Goal: Task Accomplishment & Management: Manage account settings

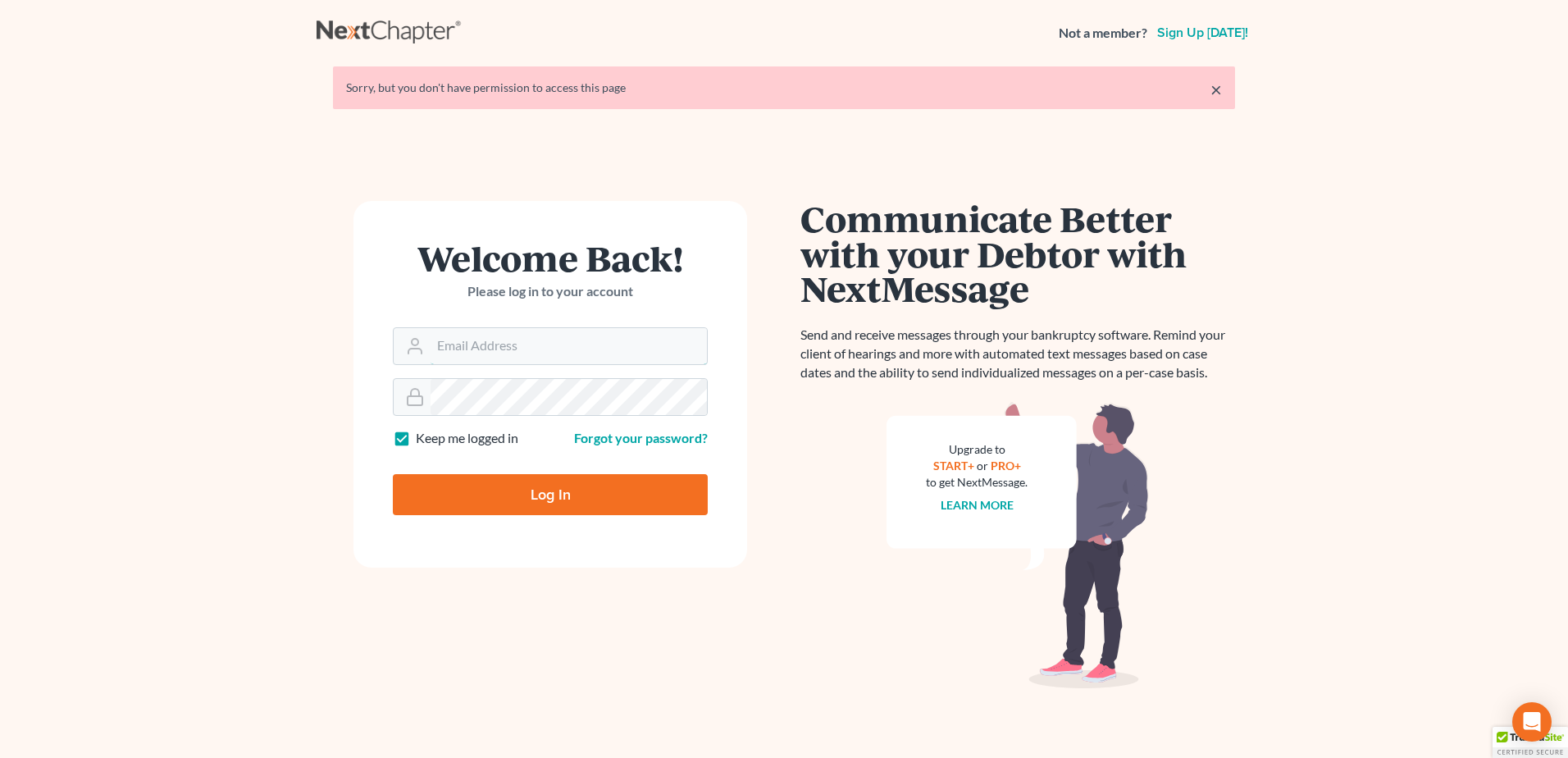
type input "[EMAIL_ADDRESS][DOMAIN_NAME]"
click at [526, 478] on input "Log In" at bounding box center [550, 494] width 315 height 41
type input "Thinking..."
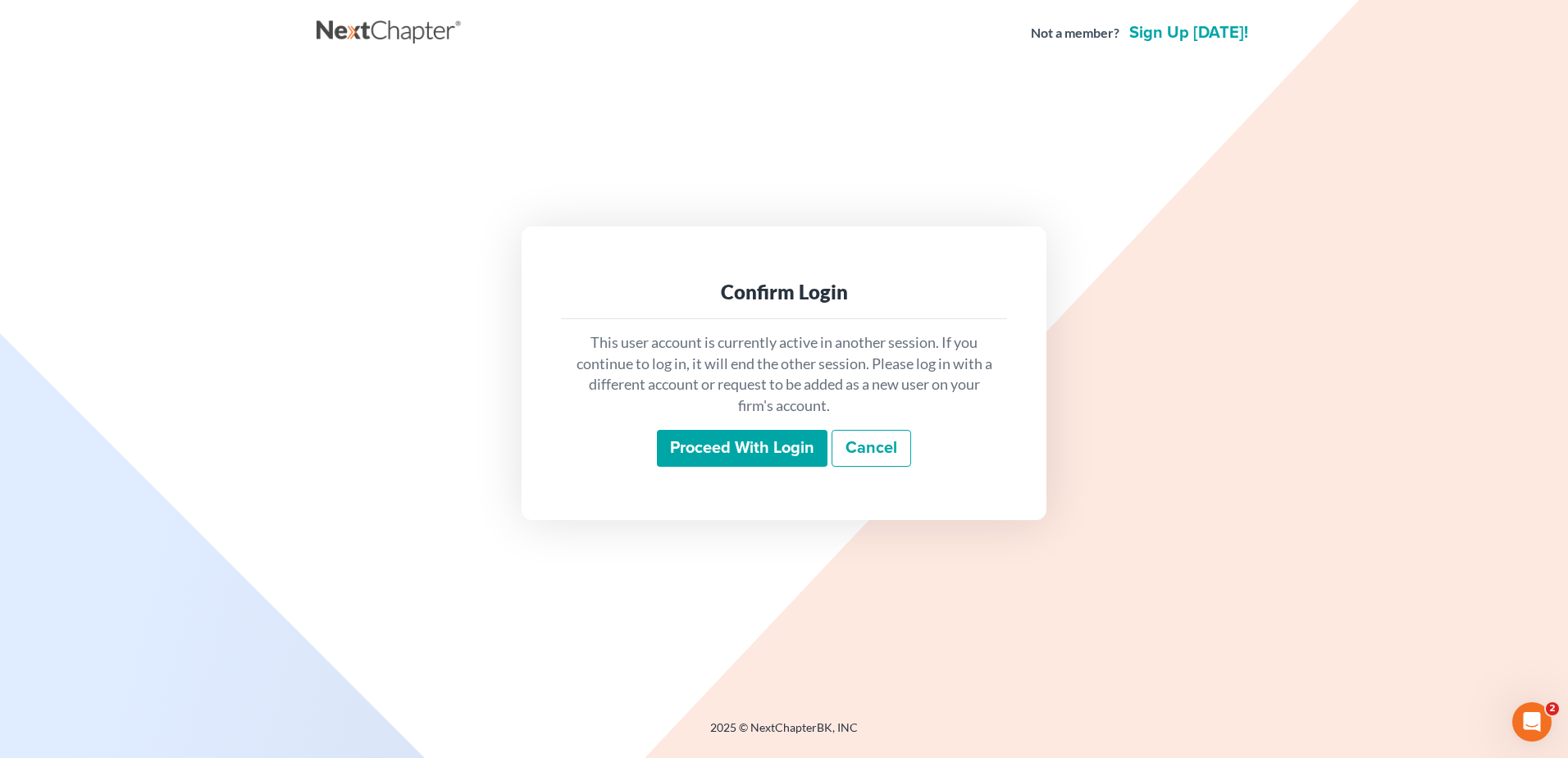
click at [741, 439] on input "Proceed with login" at bounding box center [743, 449] width 171 height 38
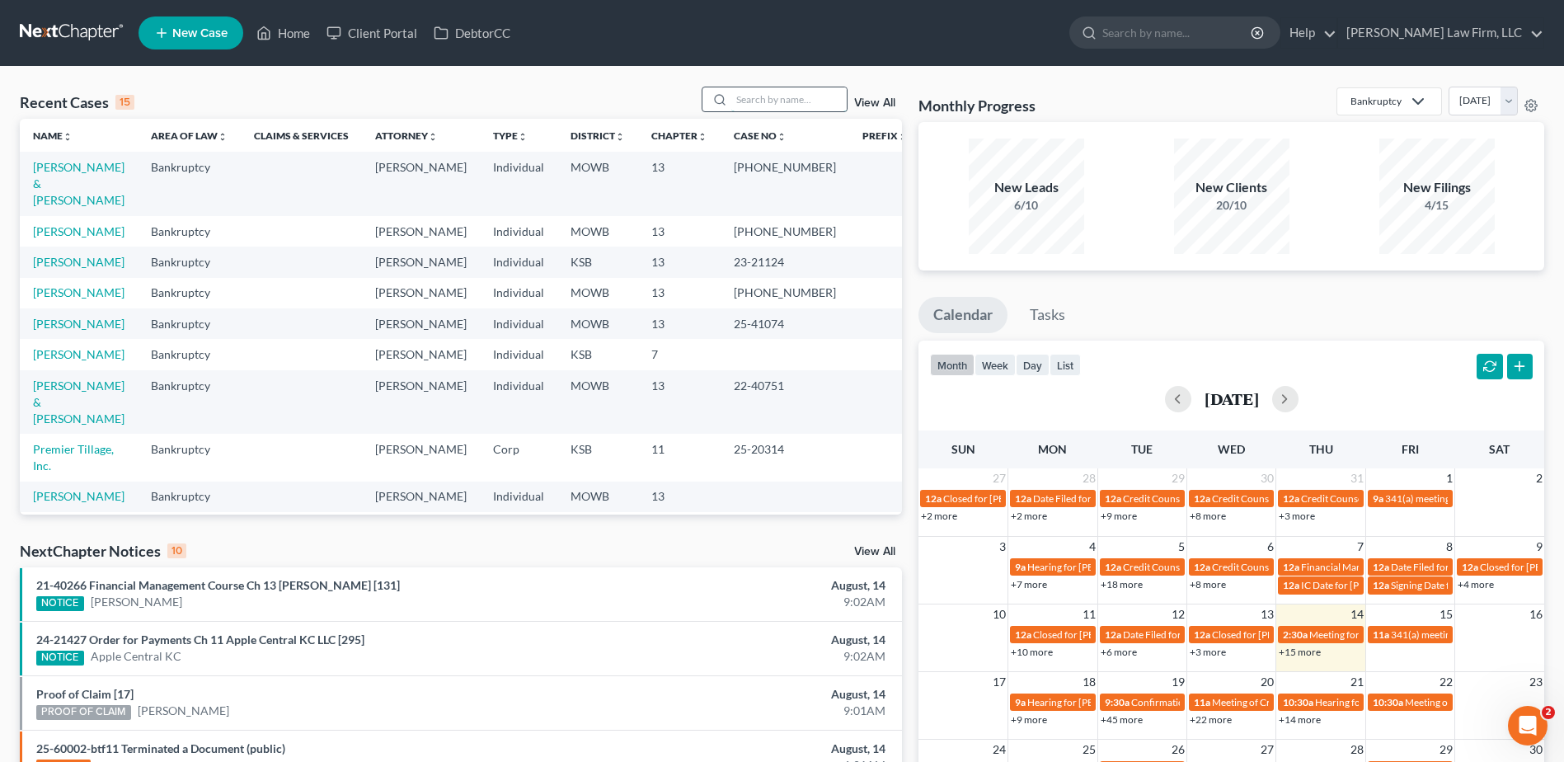
click at [779, 109] on input "search" at bounding box center [789, 99] width 115 height 24
type input "Colbert"
click at [877, 106] on link "View All" at bounding box center [874, 103] width 41 height 12
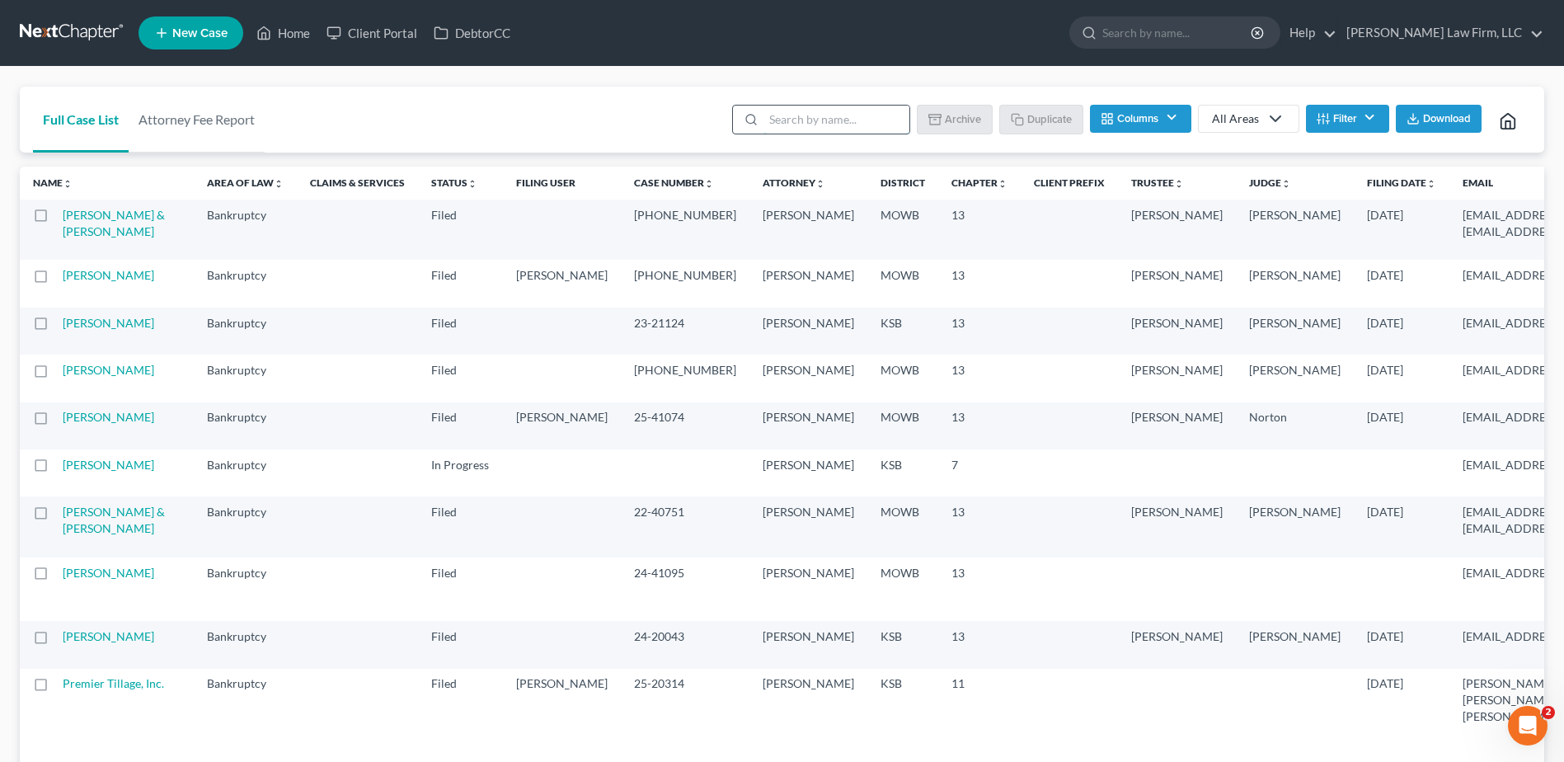
click at [848, 120] on input "search" at bounding box center [837, 120] width 146 height 28
type input "Colbert"
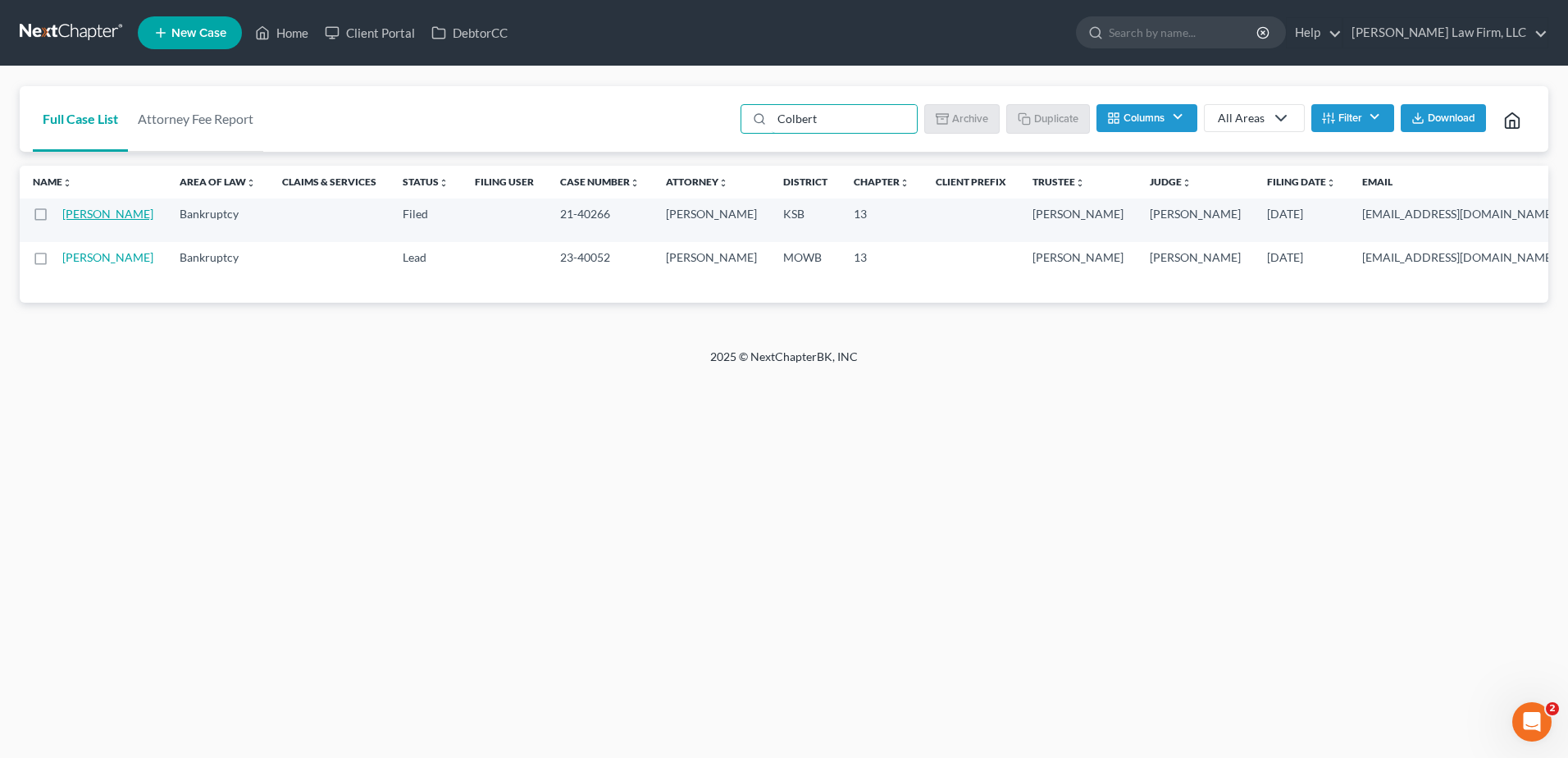
click at [85, 217] on link "Colbert, John" at bounding box center [108, 214] width 91 height 14
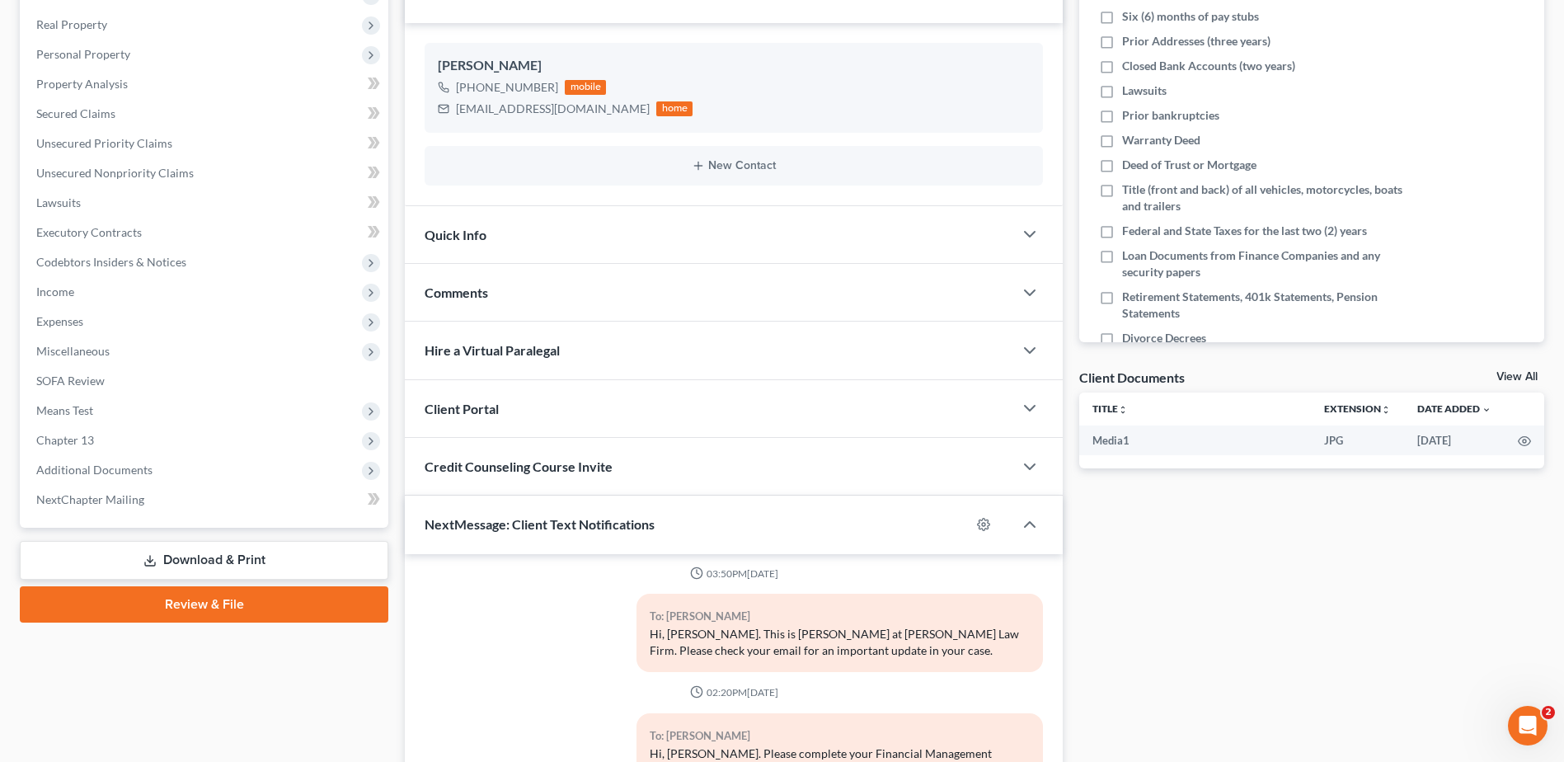
scroll to position [268, 0]
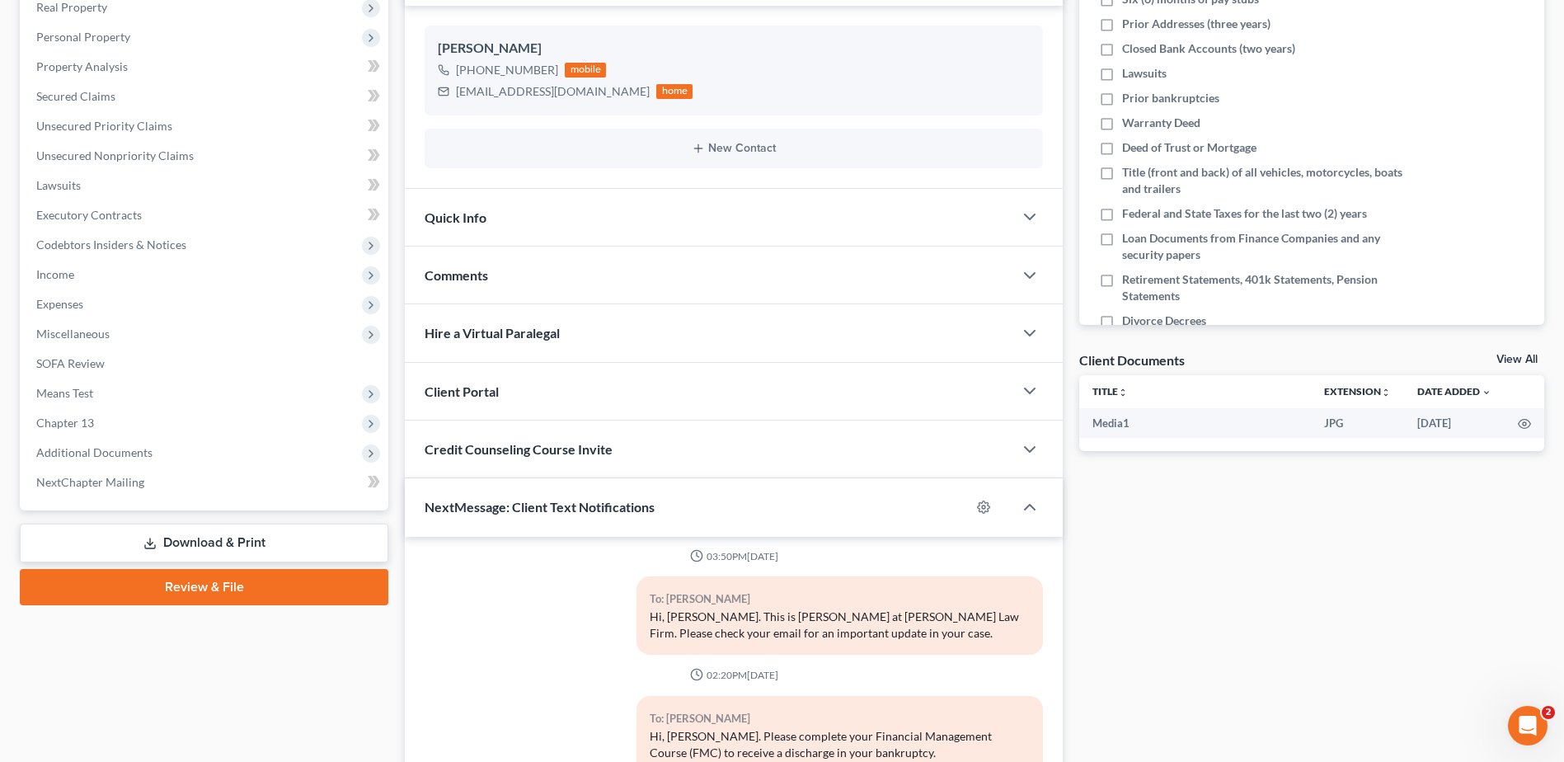
click at [478, 223] on span "Quick Info" at bounding box center [456, 217] width 62 height 16
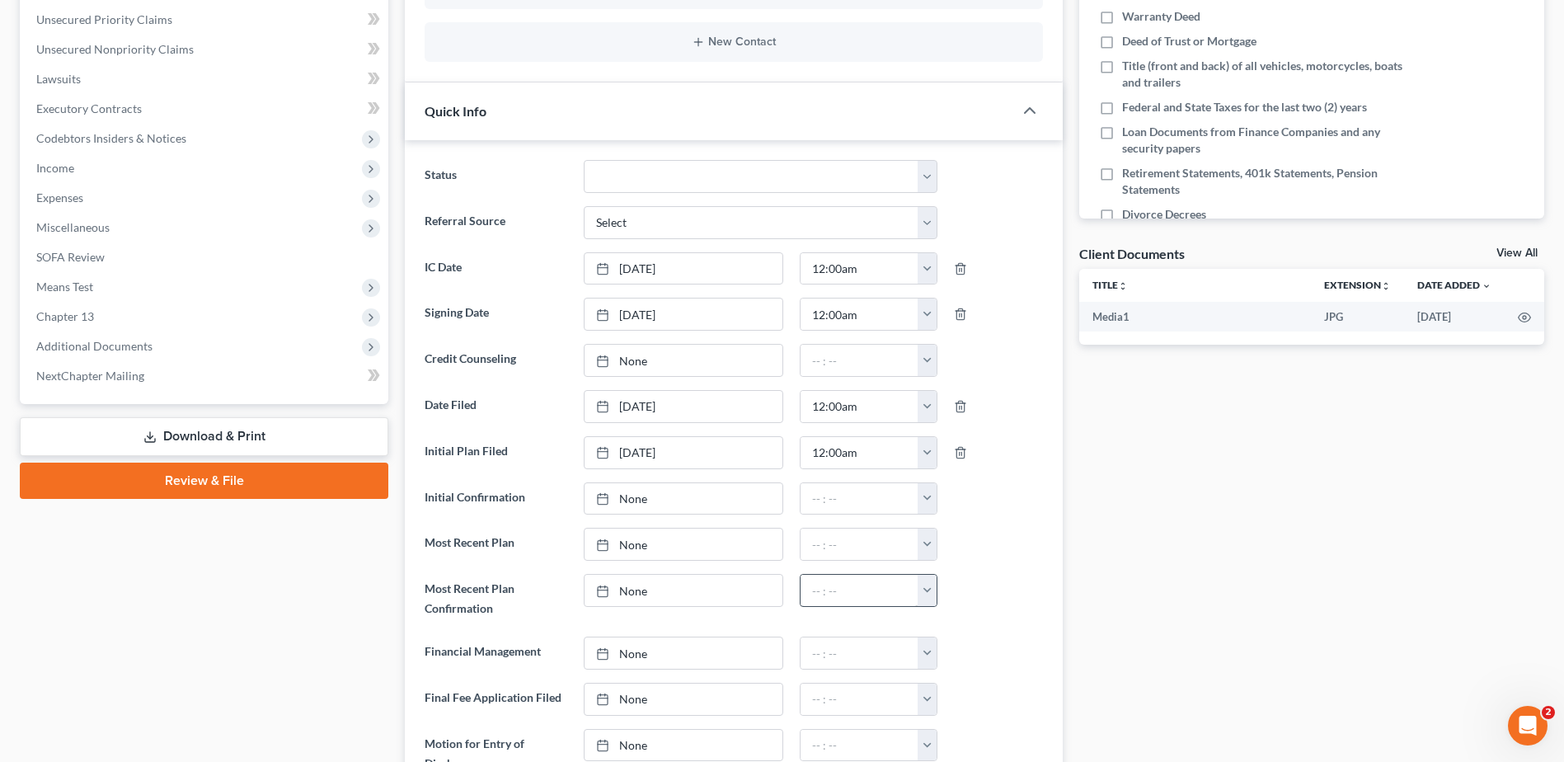
scroll to position [660, 0]
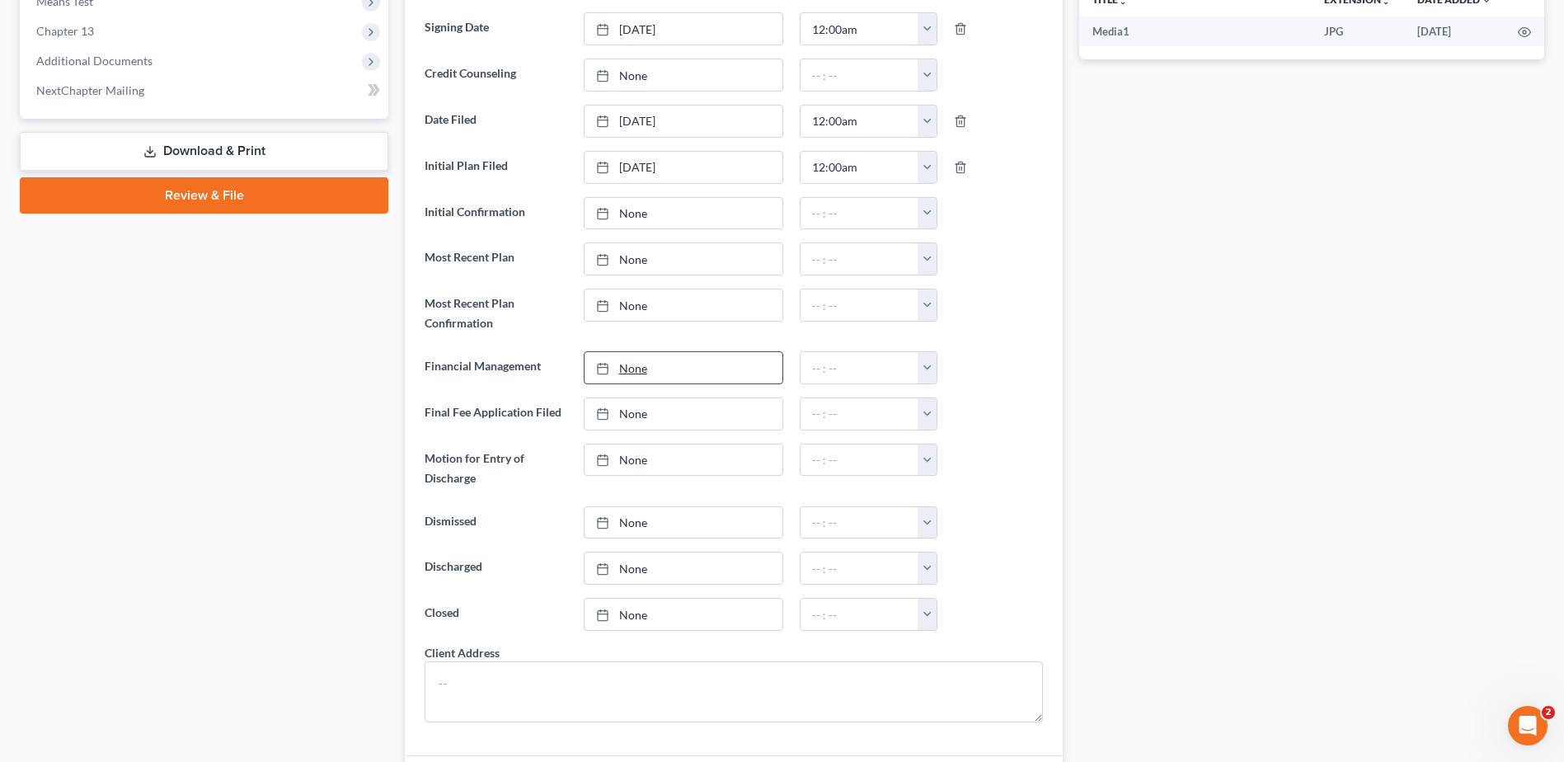
click at [634, 367] on link "None" at bounding box center [684, 367] width 198 height 31
click at [655, 366] on link "8/14/2025" at bounding box center [684, 367] width 198 height 31
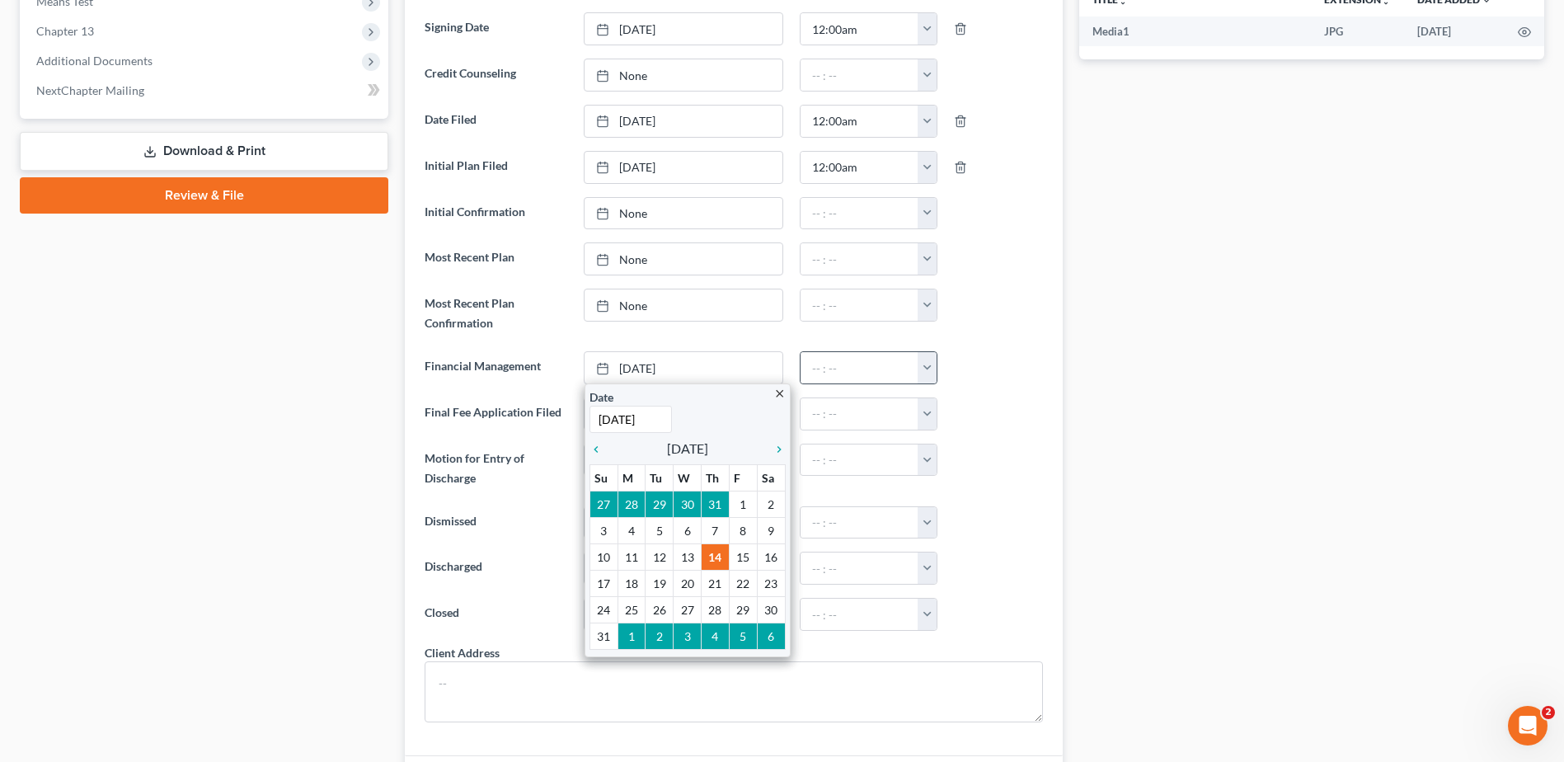
click at [926, 370] on button "button" at bounding box center [927, 367] width 19 height 31
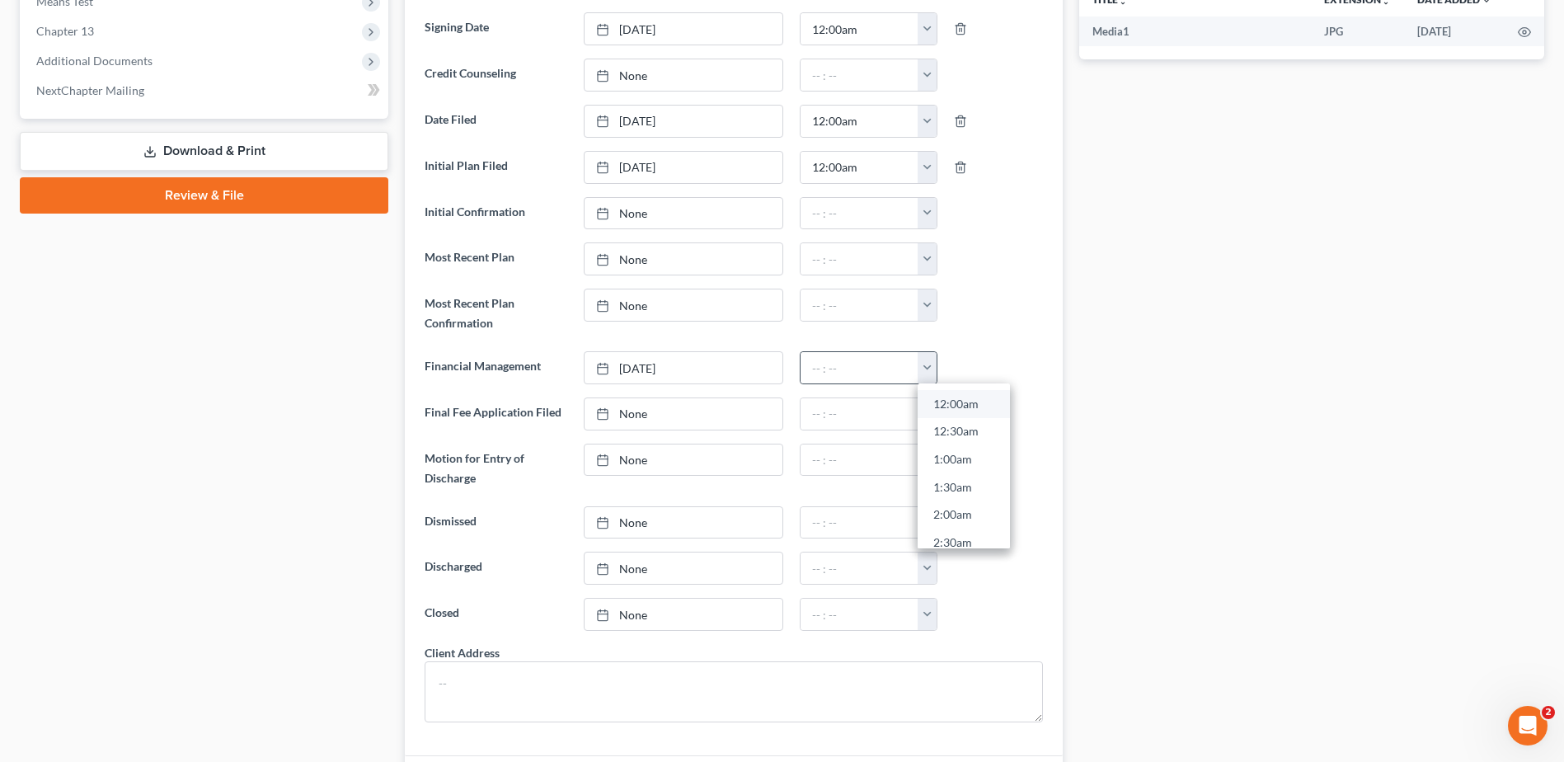
click at [949, 400] on link "12:00am" at bounding box center [964, 404] width 92 height 28
type input "12:00am"
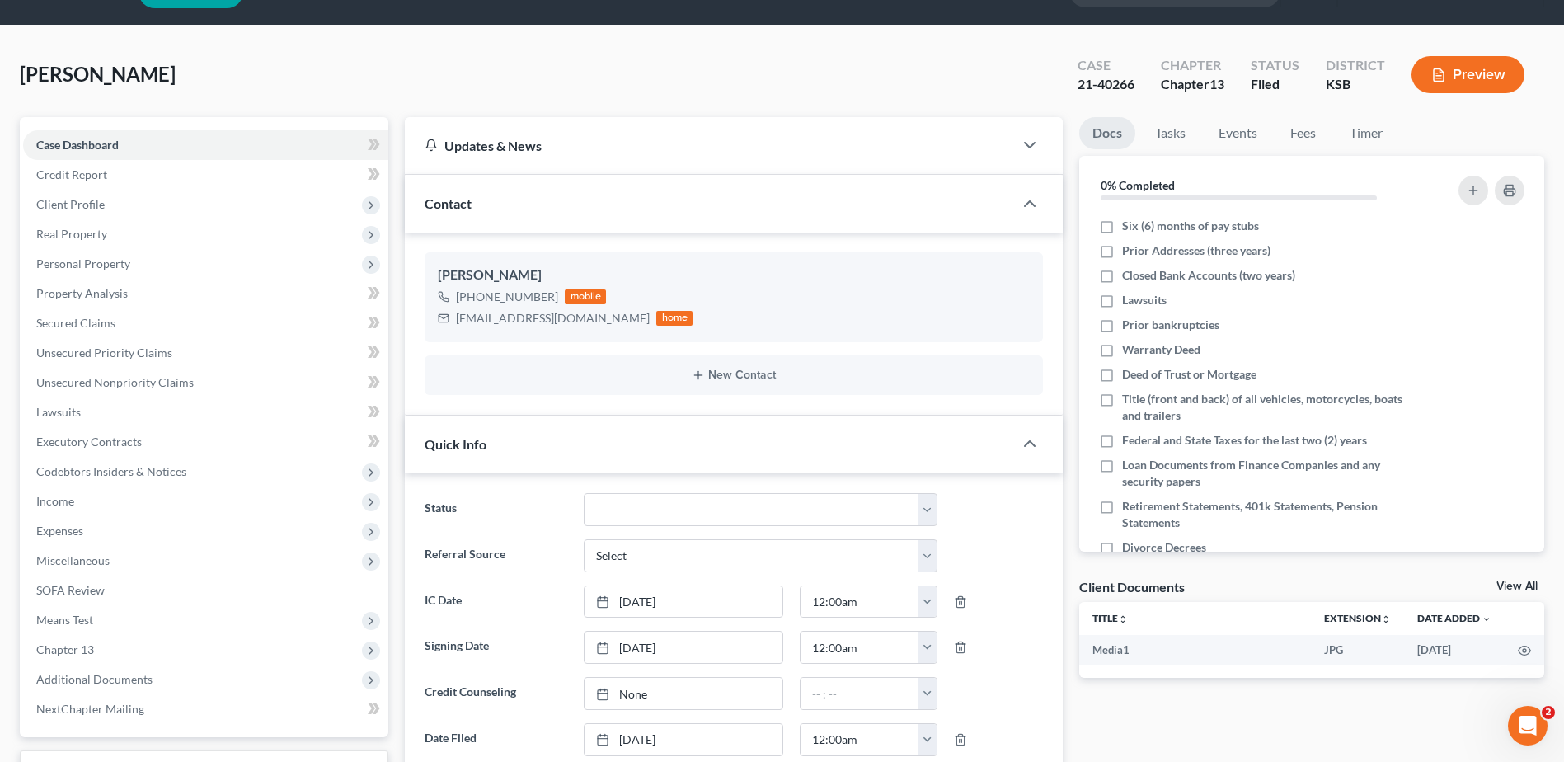
scroll to position [0, 0]
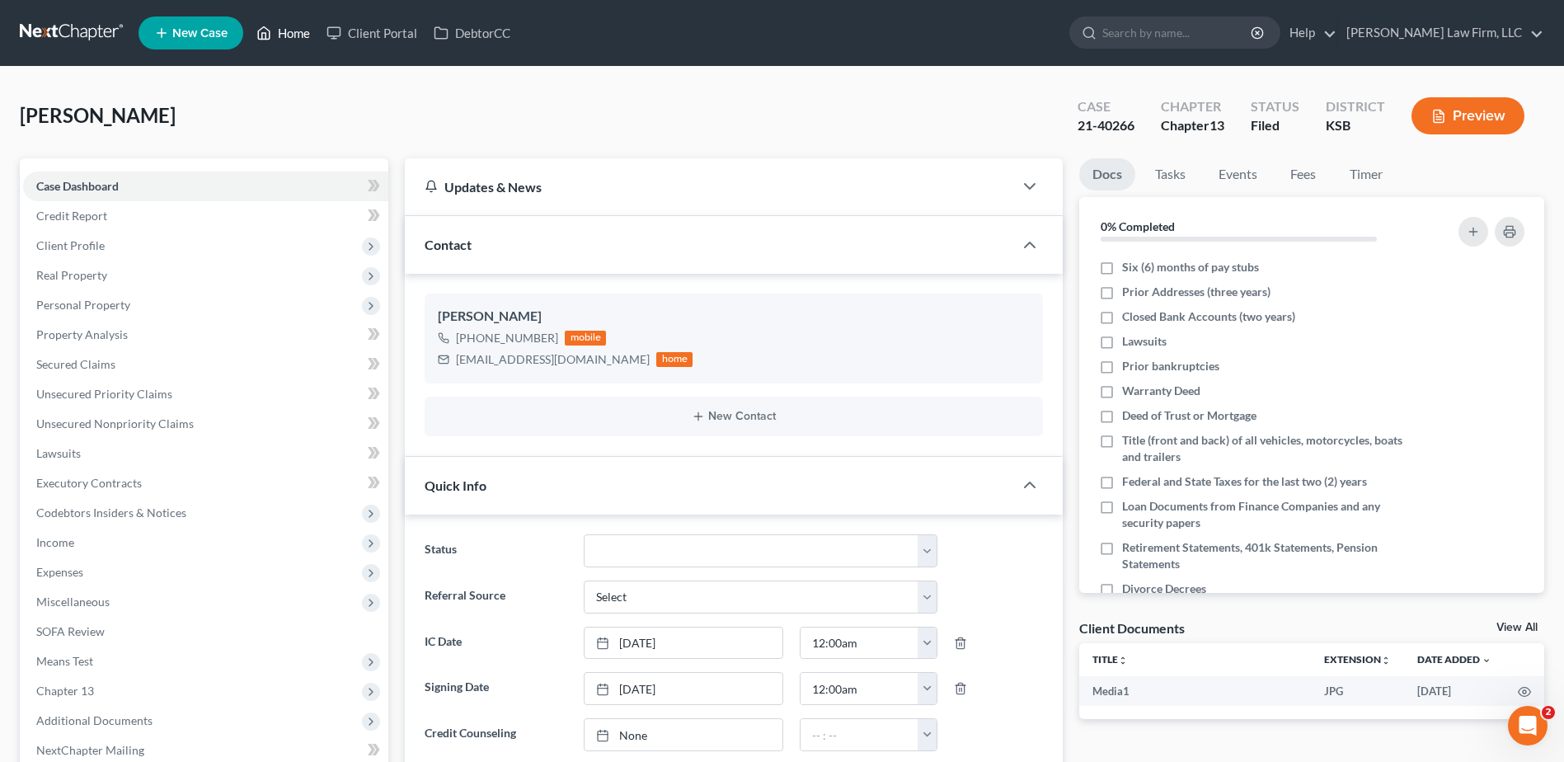
click at [285, 27] on link "Home" at bounding box center [283, 33] width 70 height 30
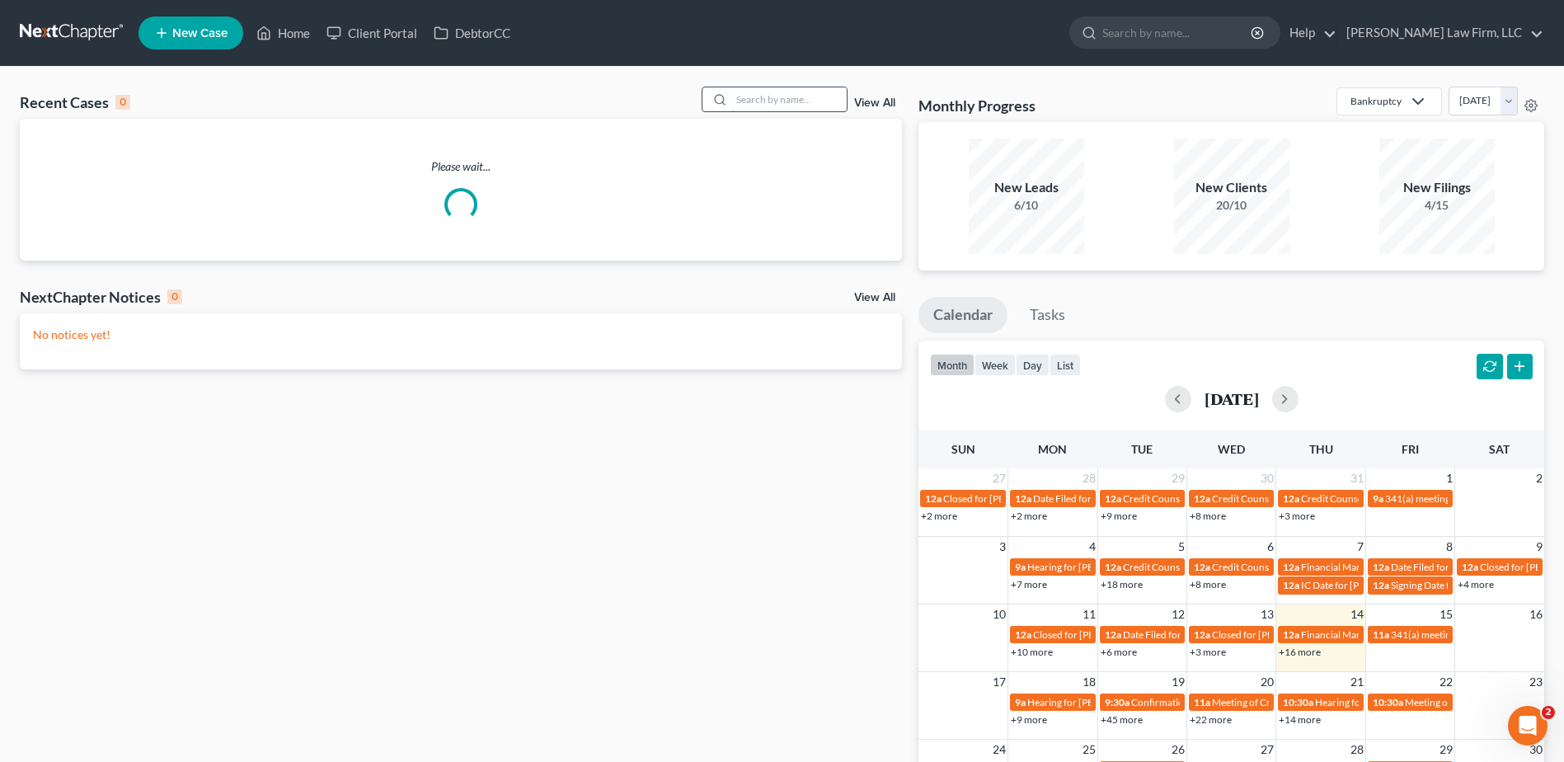
click at [760, 95] on input "search" at bounding box center [789, 99] width 115 height 24
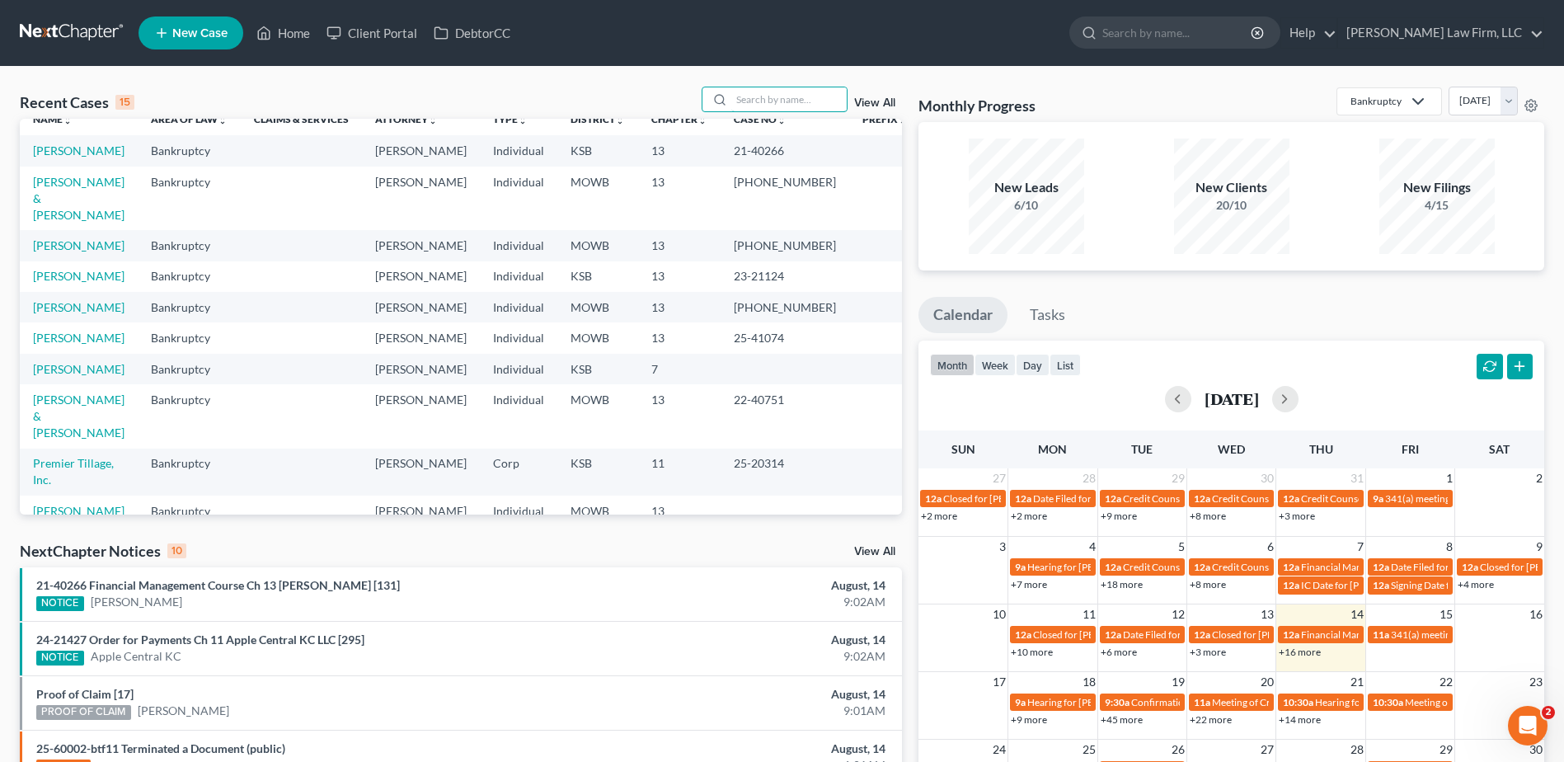
scroll to position [21, 0]
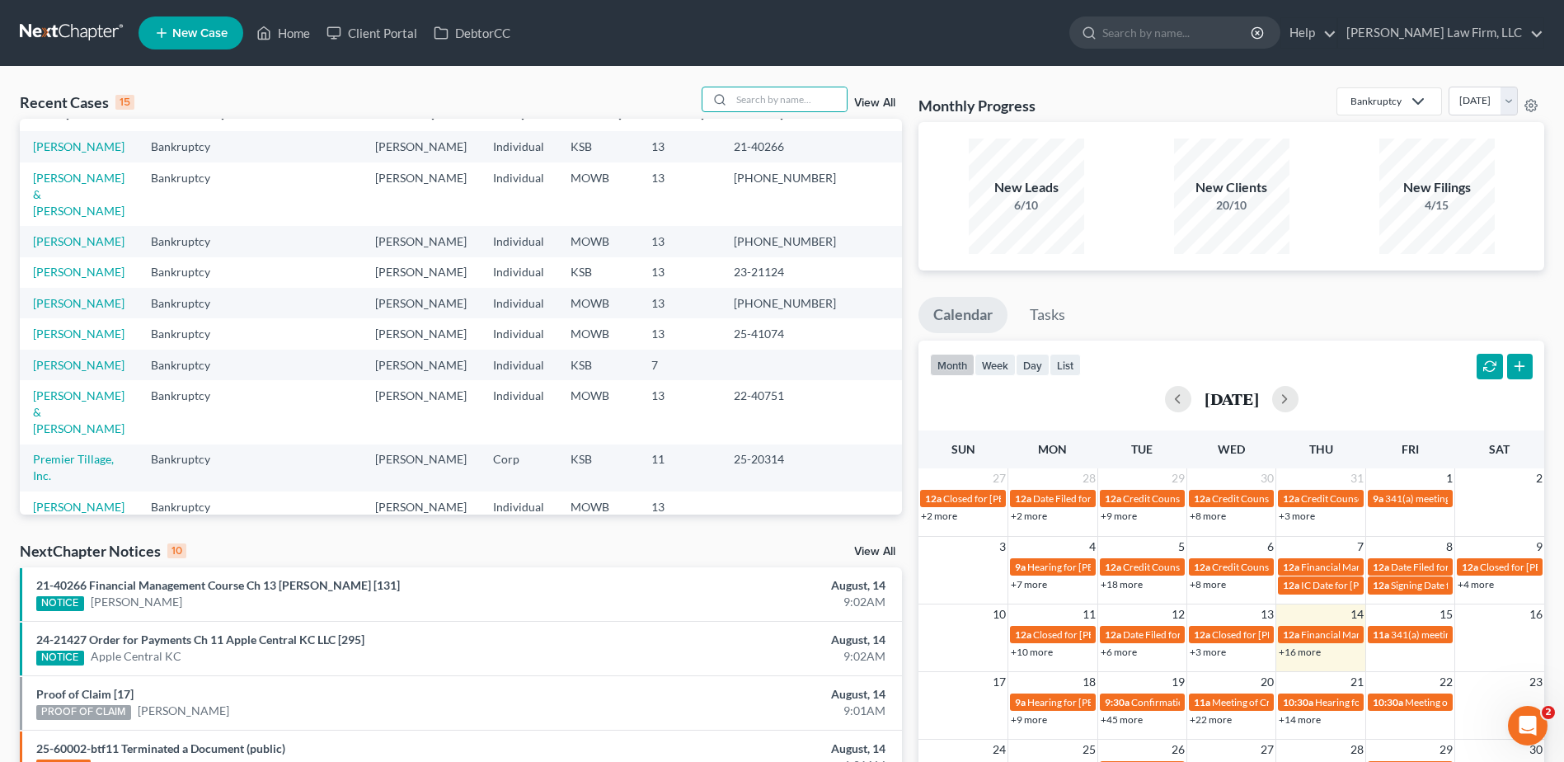
click at [102, 530] on link "Abbott, Stephen" at bounding box center [79, 537] width 92 height 14
select select "4"
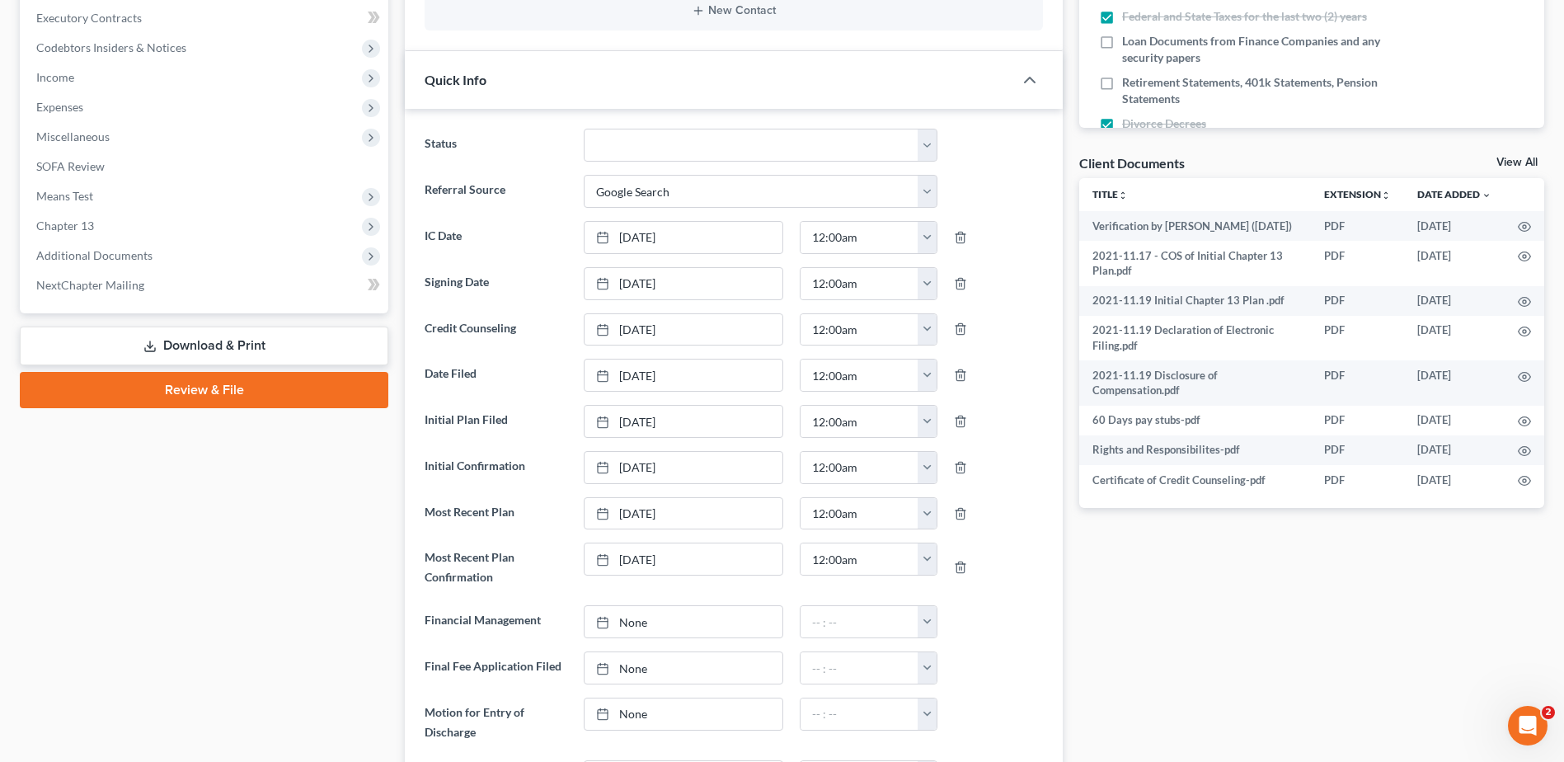
scroll to position [577, 0]
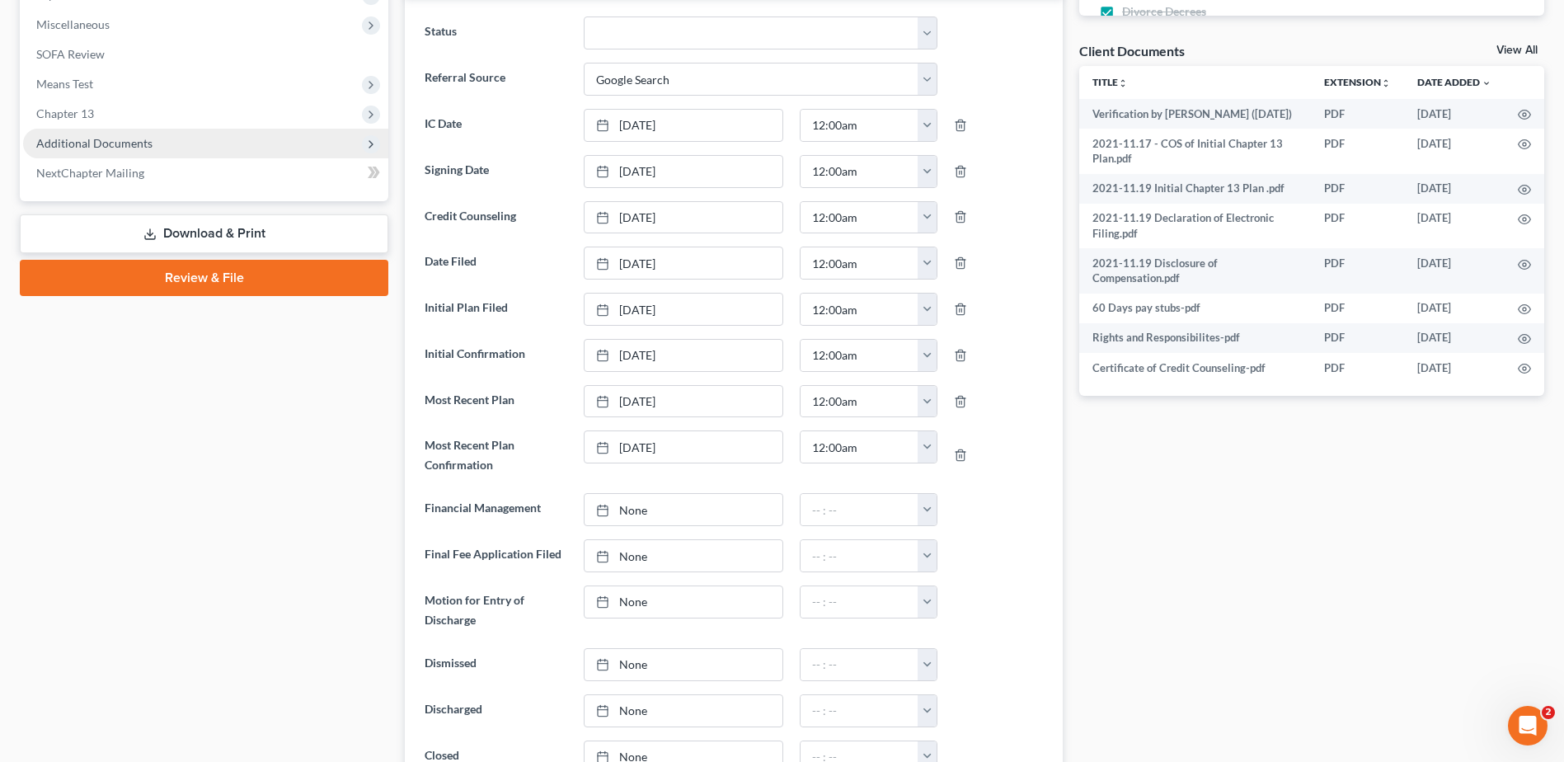
click at [101, 143] on span "Additional Documents" at bounding box center [94, 143] width 116 height 14
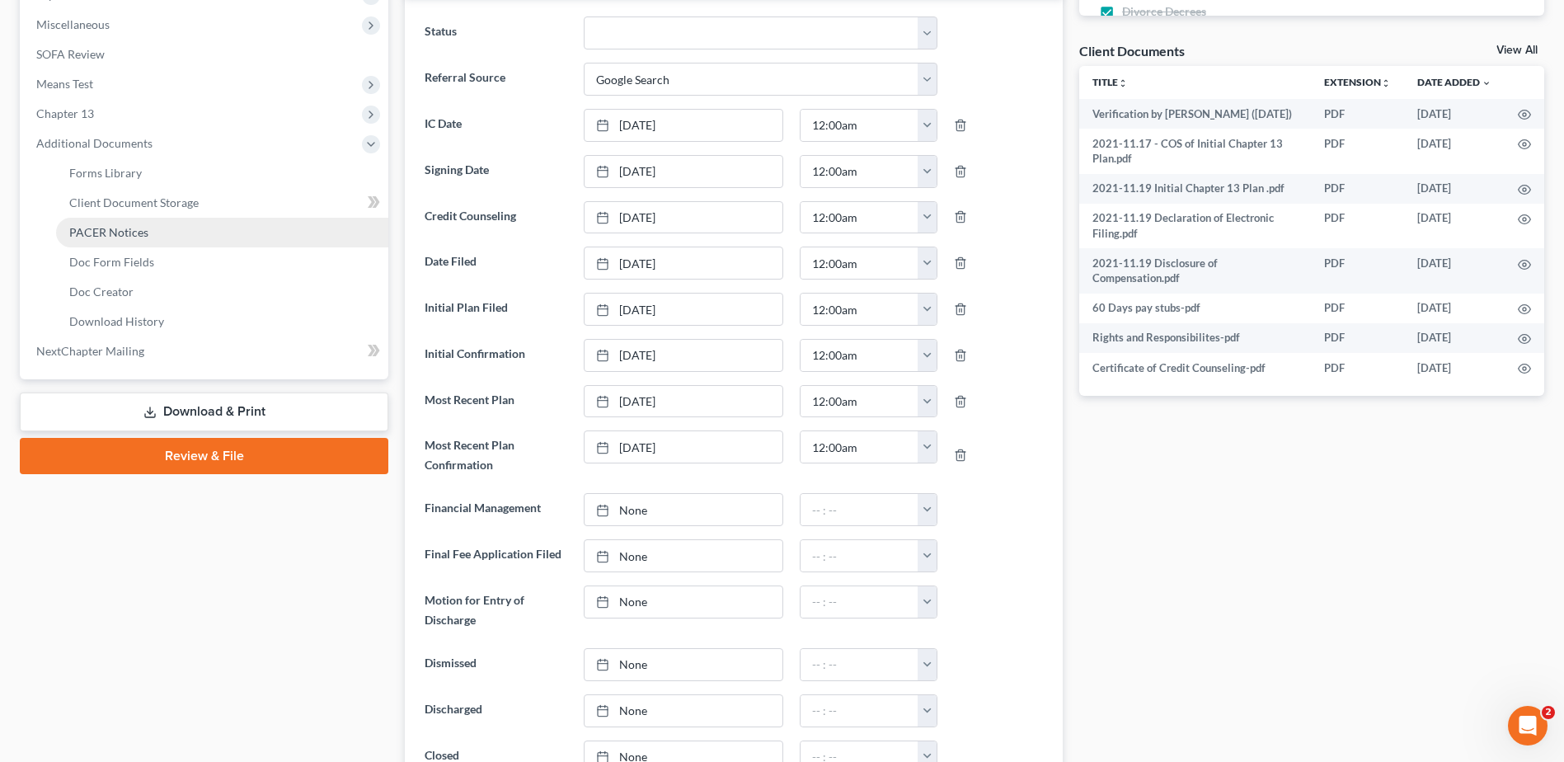
click at [112, 231] on span "PACER Notices" at bounding box center [108, 232] width 79 height 14
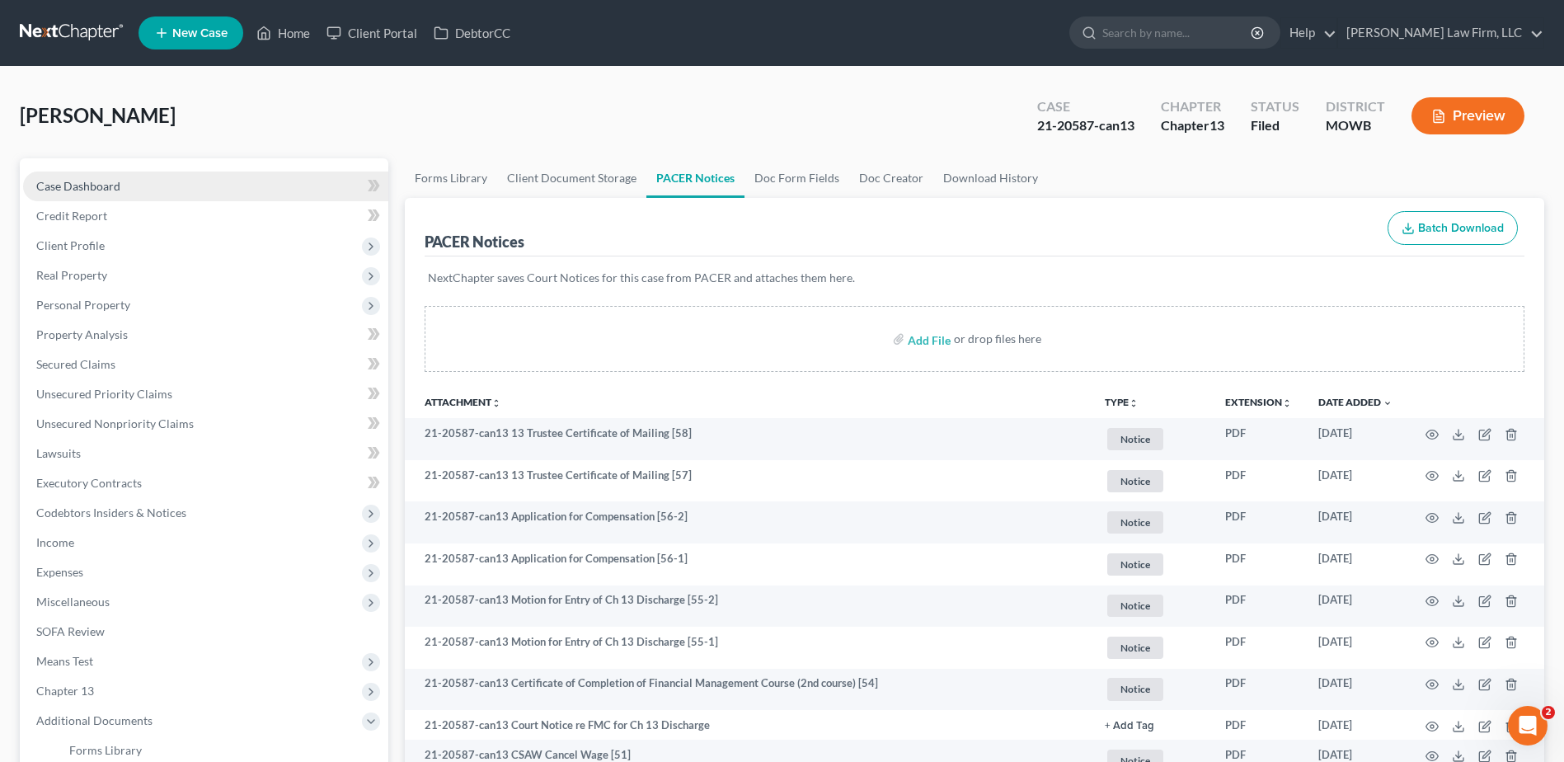
click at [109, 176] on link "Case Dashboard" at bounding box center [205, 187] width 365 height 30
select select "4"
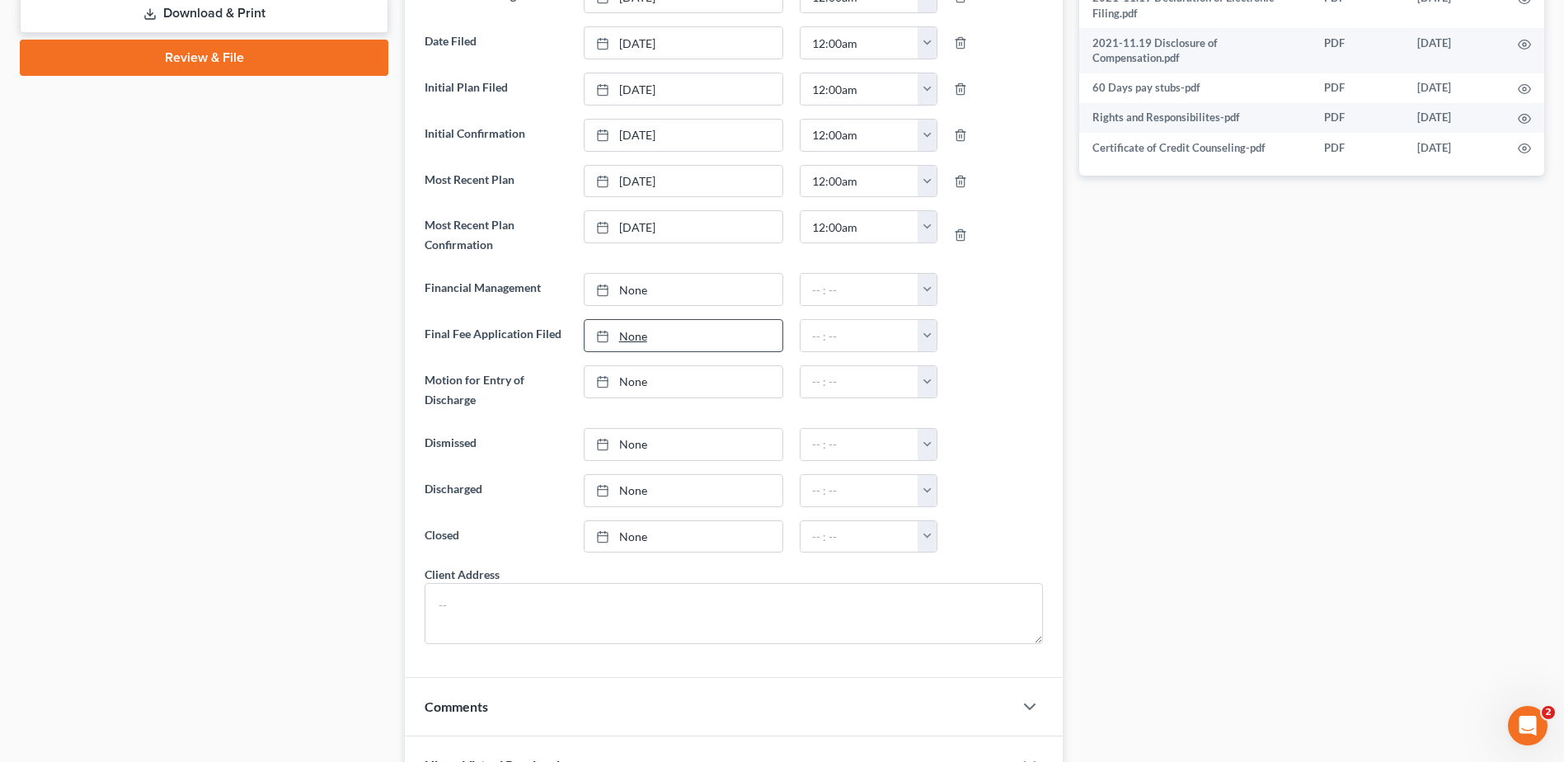
scroll to position [804, 0]
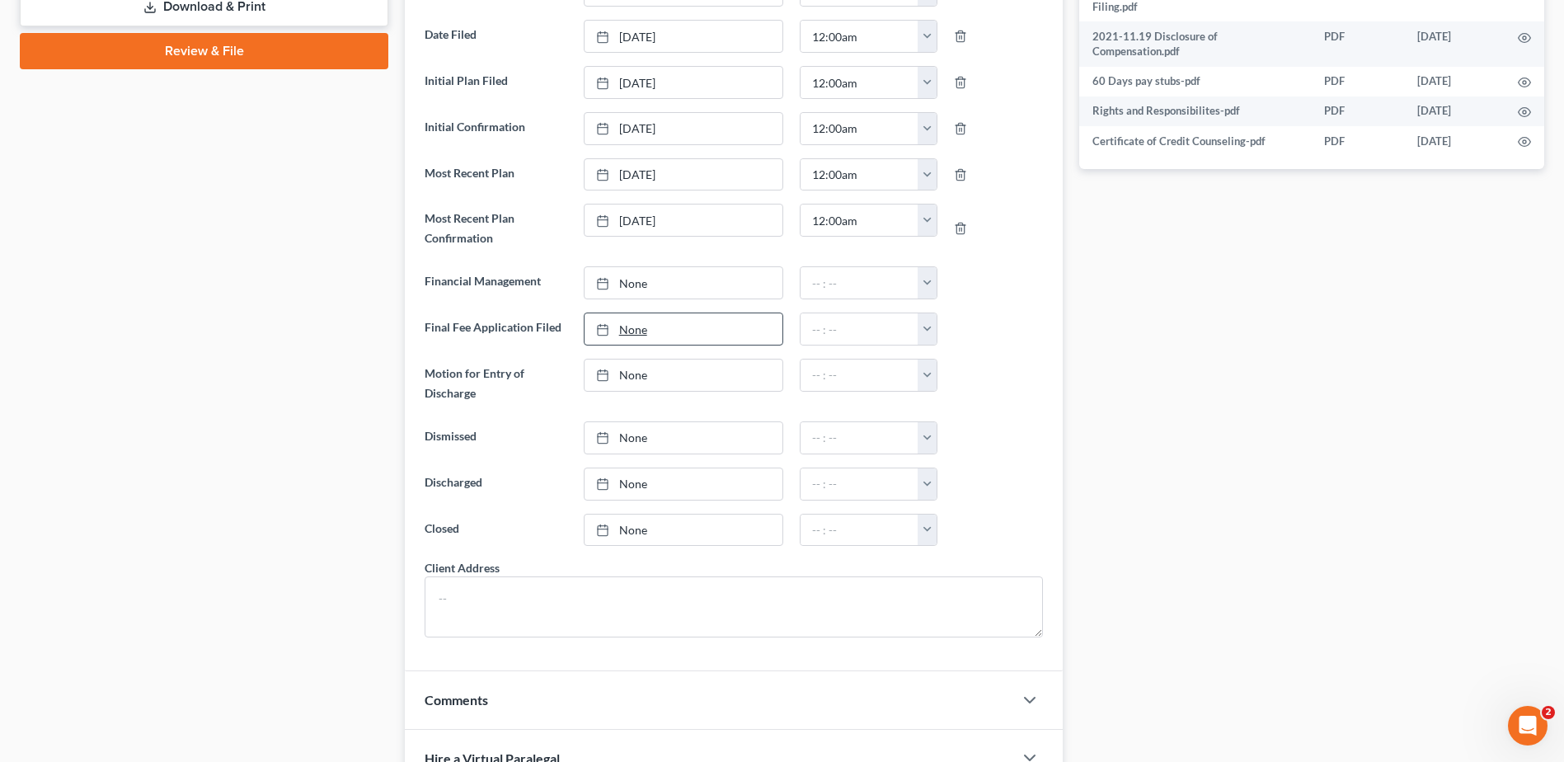
click at [638, 327] on link "None" at bounding box center [684, 328] width 198 height 31
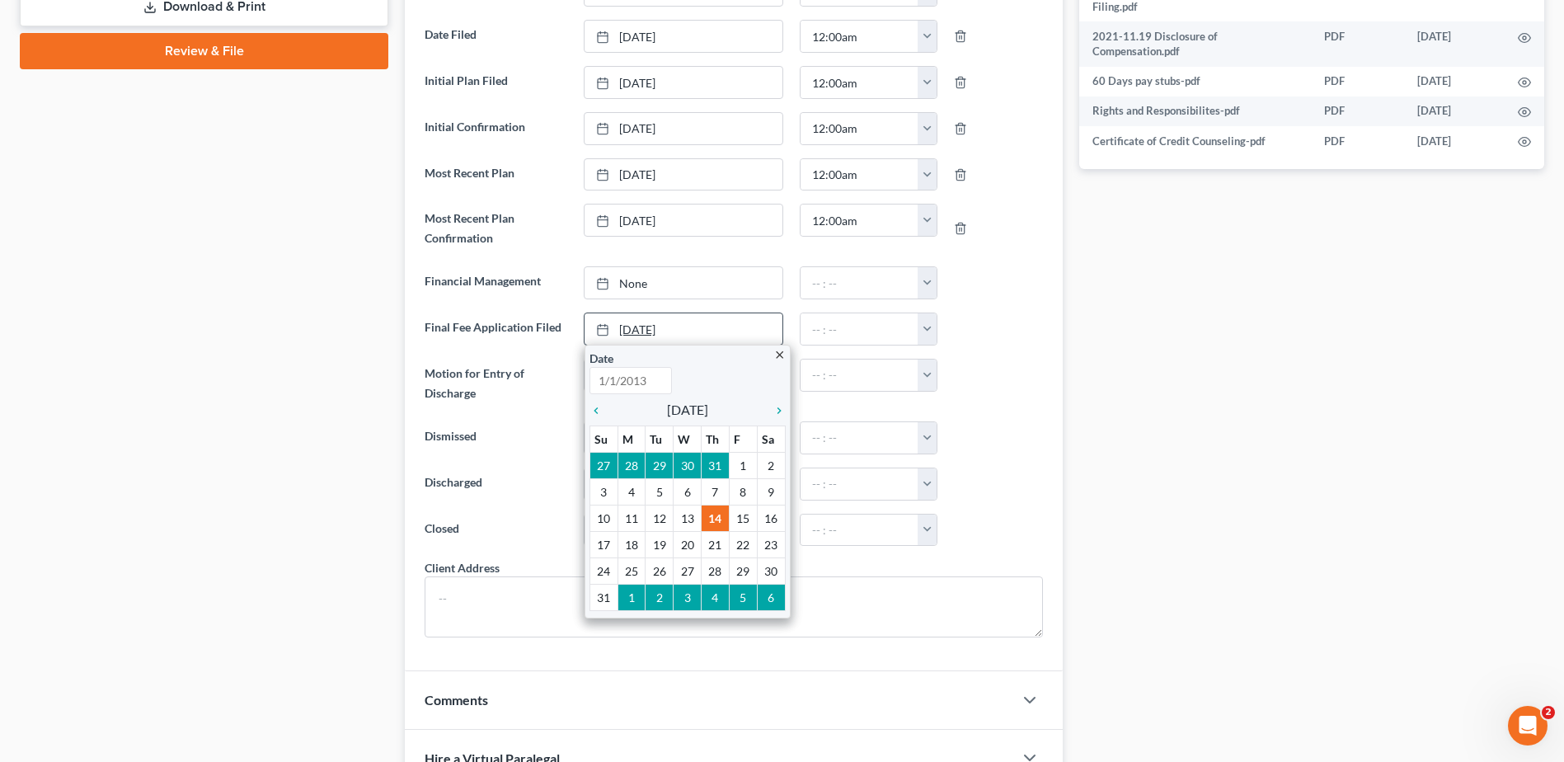
type input "8/14/2025"
drag, startPoint x: 688, startPoint y: 515, endPoint x: 715, endPoint y: 478, distance: 46.7
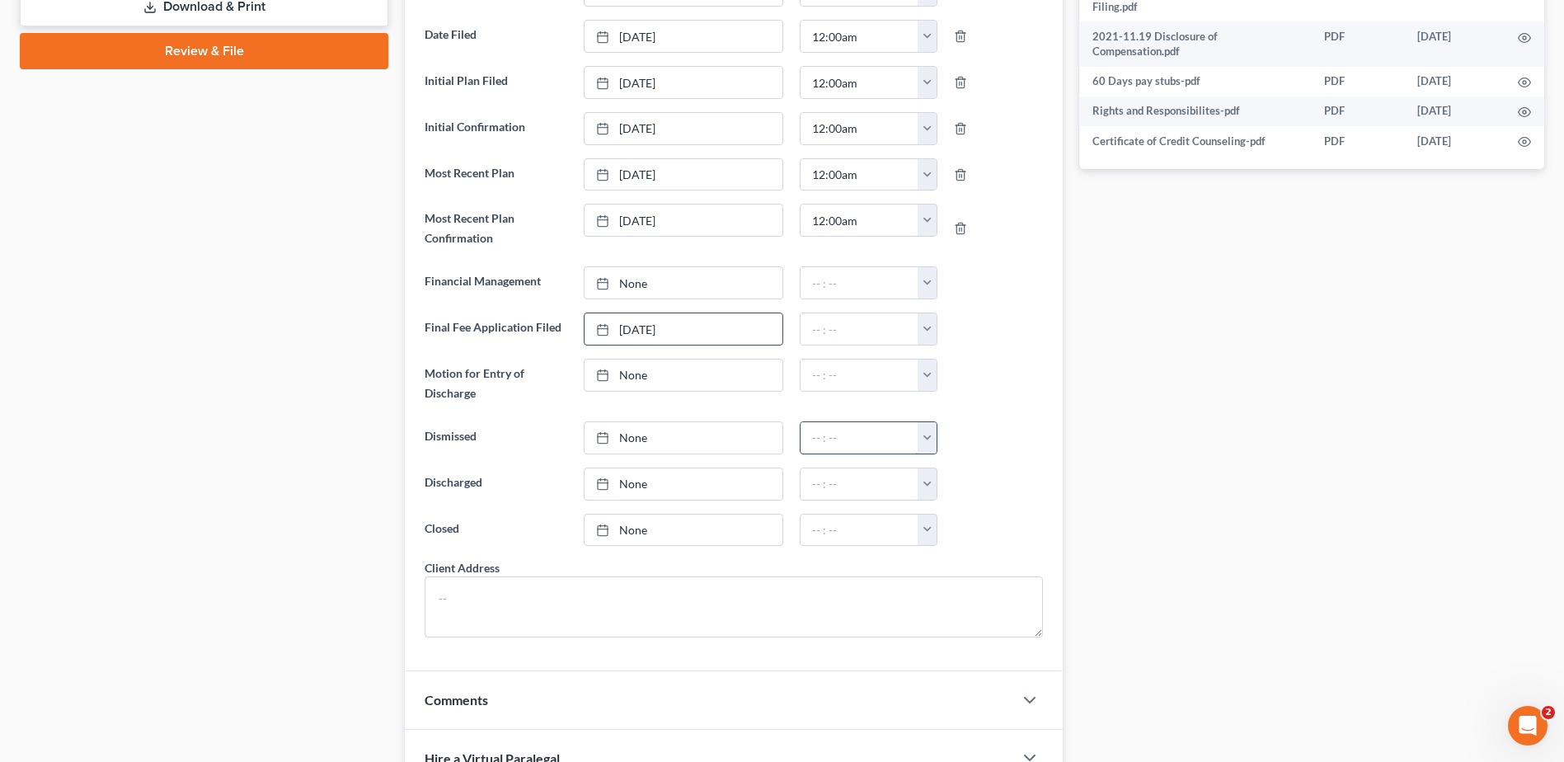
scroll to position [825, 0]
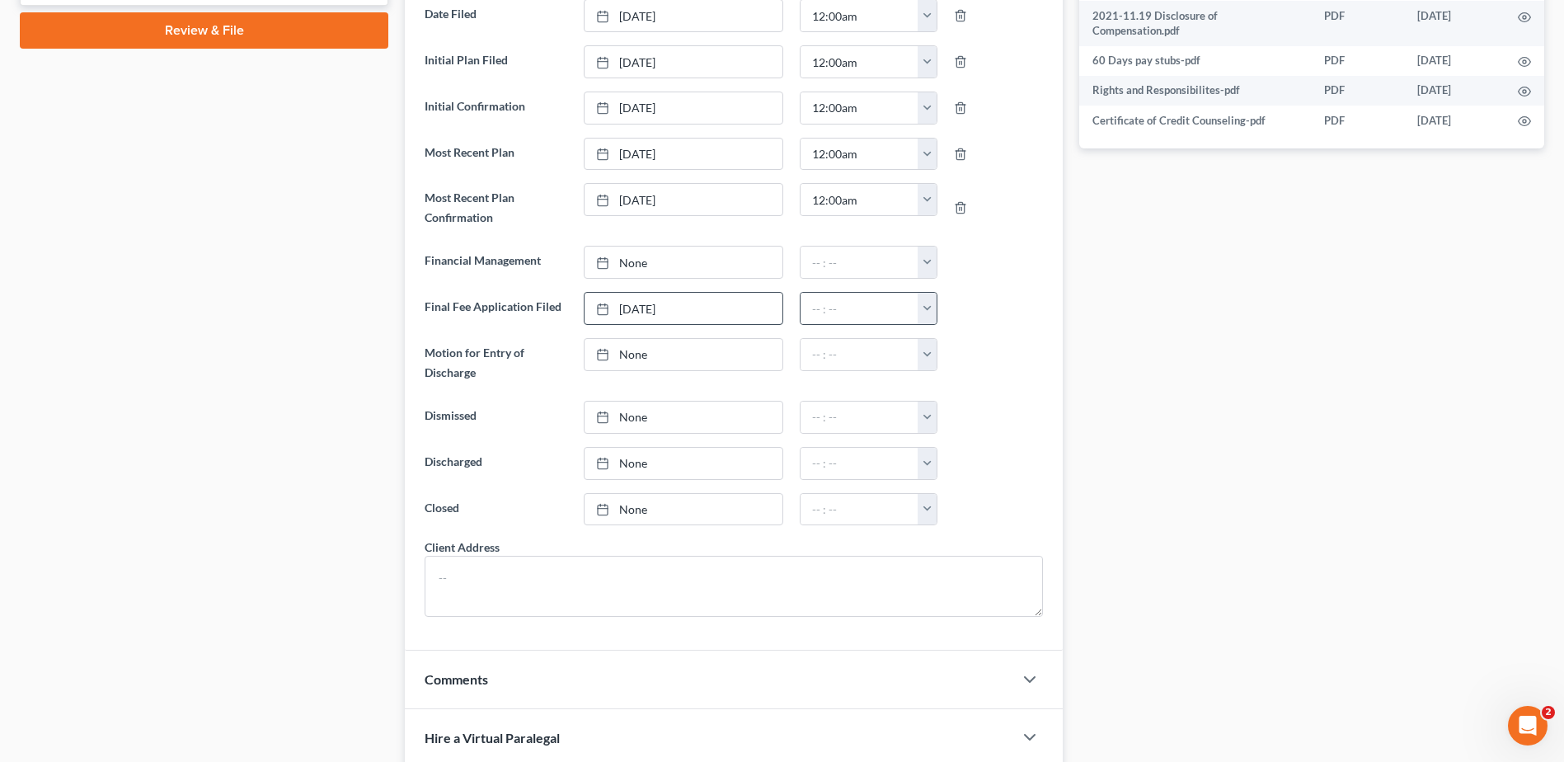
click at [930, 310] on button "button" at bounding box center [927, 308] width 19 height 31
click at [941, 339] on link "12:00am" at bounding box center [964, 345] width 92 height 28
type input "12:00am"
click at [632, 353] on link "None" at bounding box center [684, 354] width 198 height 31
type input "8/14/2025"
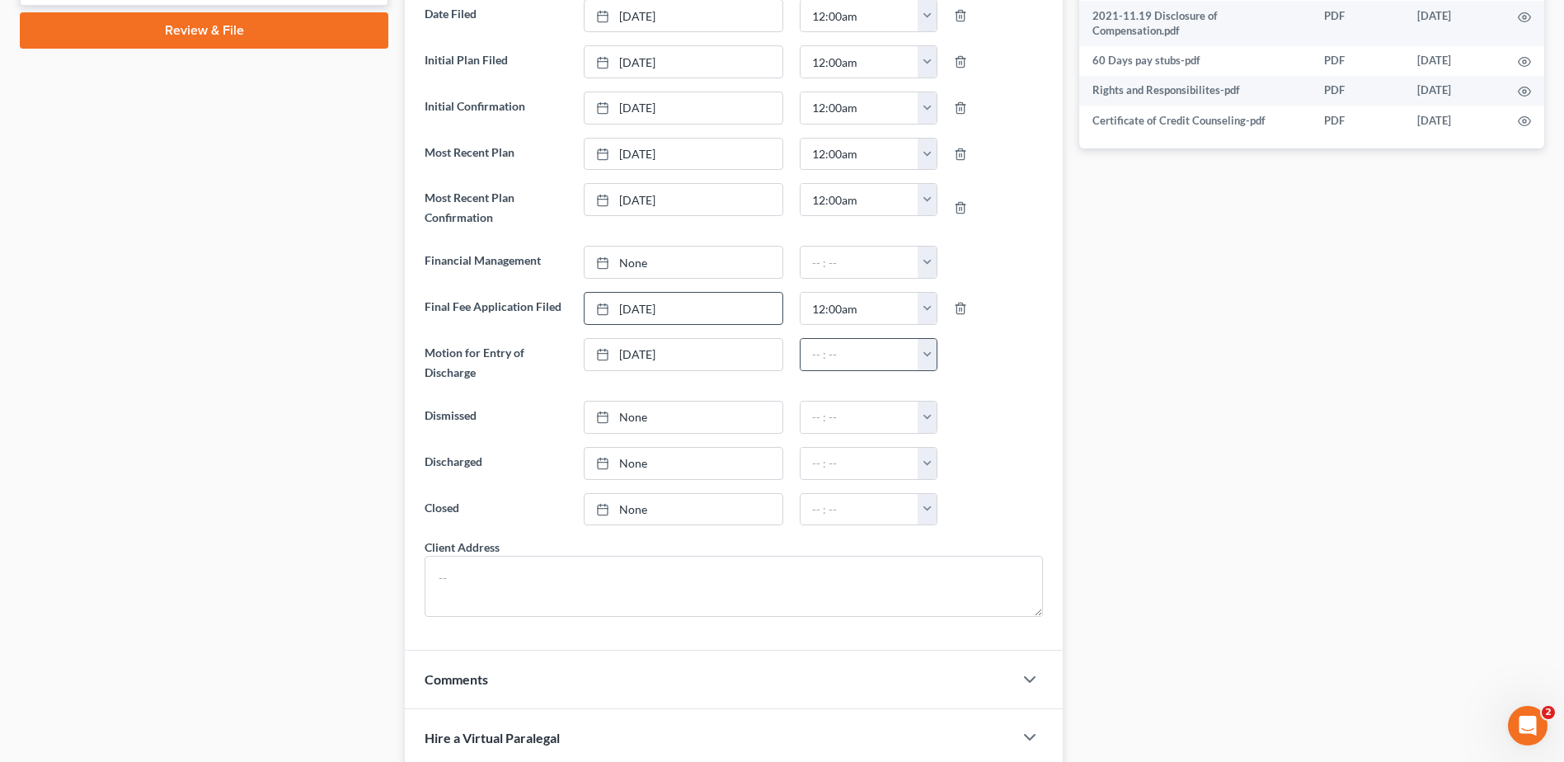
click at [928, 355] on button "button" at bounding box center [927, 354] width 19 height 31
click at [938, 388] on link "12:00am" at bounding box center [964, 391] width 92 height 28
type input "12:00am"
click at [1251, 450] on div "Docs Tasks Events Fees Timer 60% Completed Nothing here yet! Six (6) months of …" at bounding box center [1312, 322] width 482 height 1977
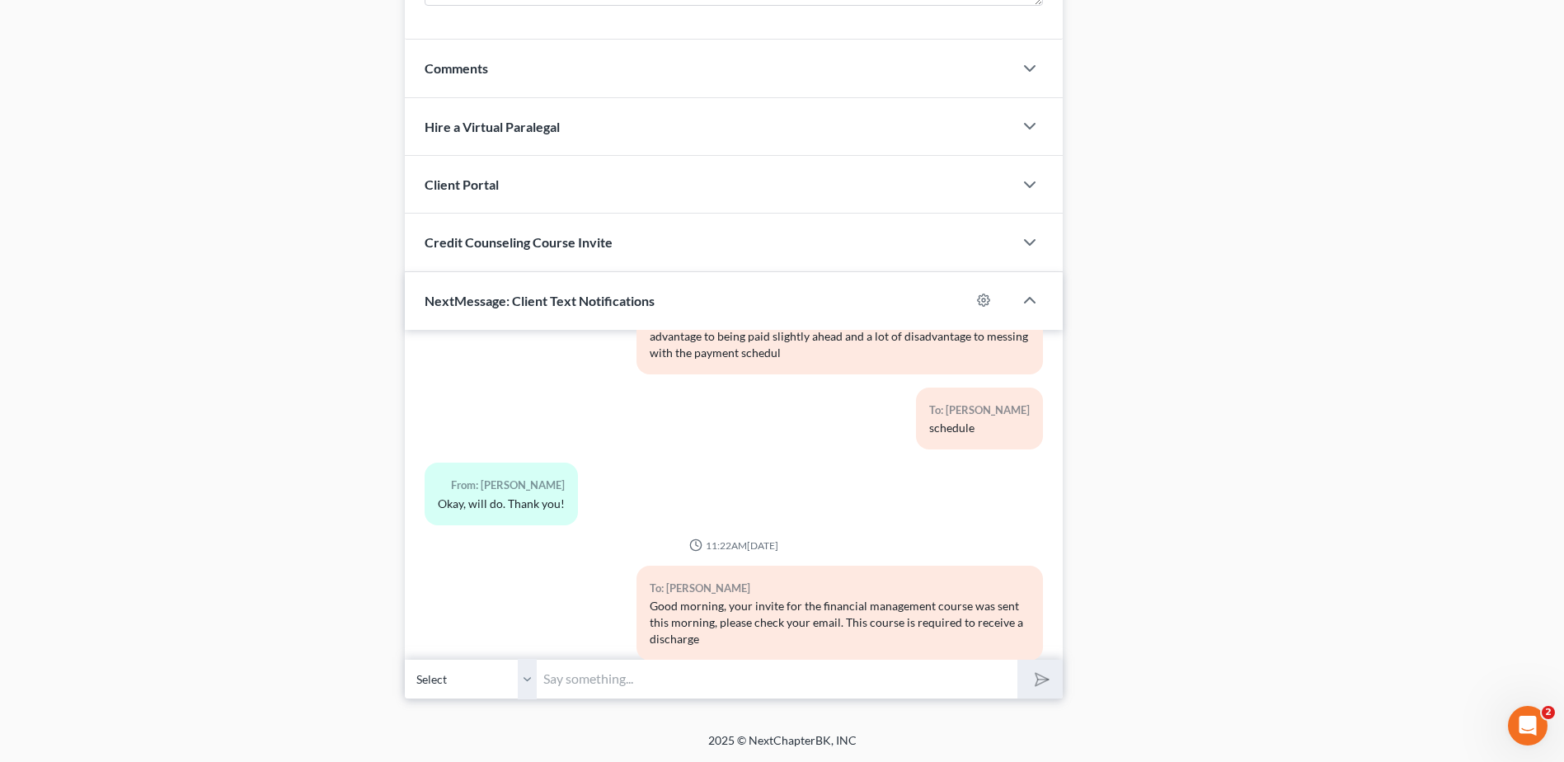
scroll to position [4021, 0]
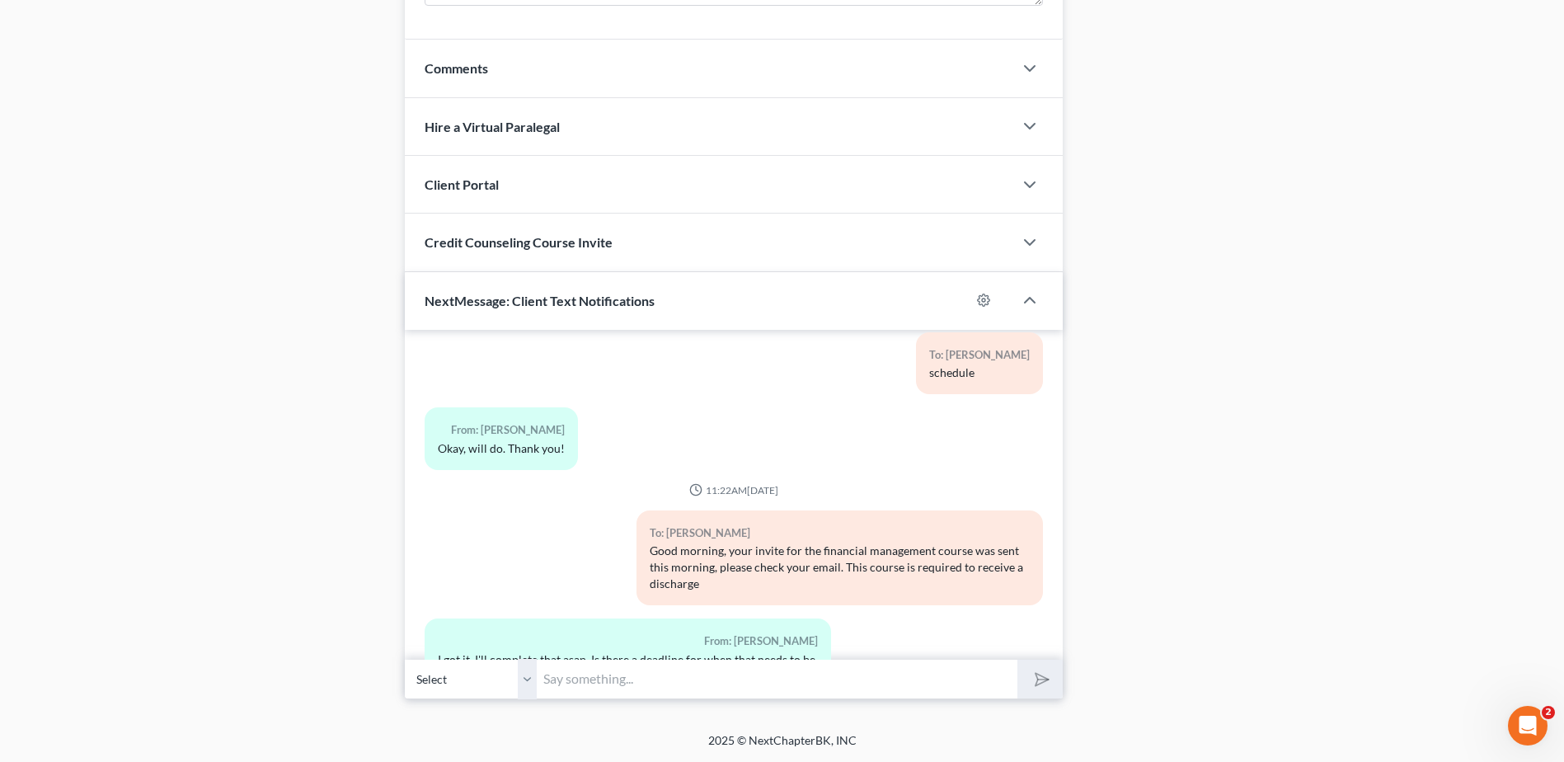
scroll to position [4248, 0]
